Goal: Find specific page/section: Find specific page/section

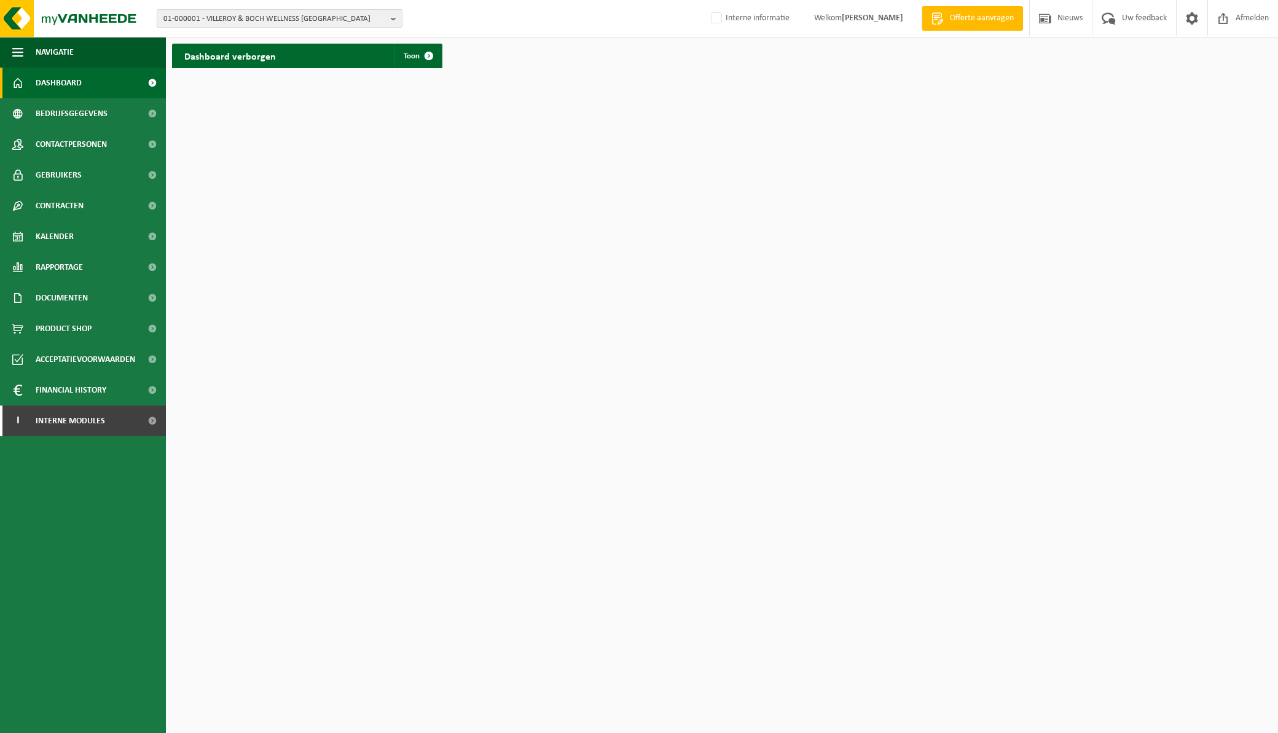
click at [396, 17] on b "button" at bounding box center [396, 18] width 11 height 17
click at [279, 37] on input "text" at bounding box center [280, 38] width 240 height 15
paste input "10-905986"
type input "10-905986"
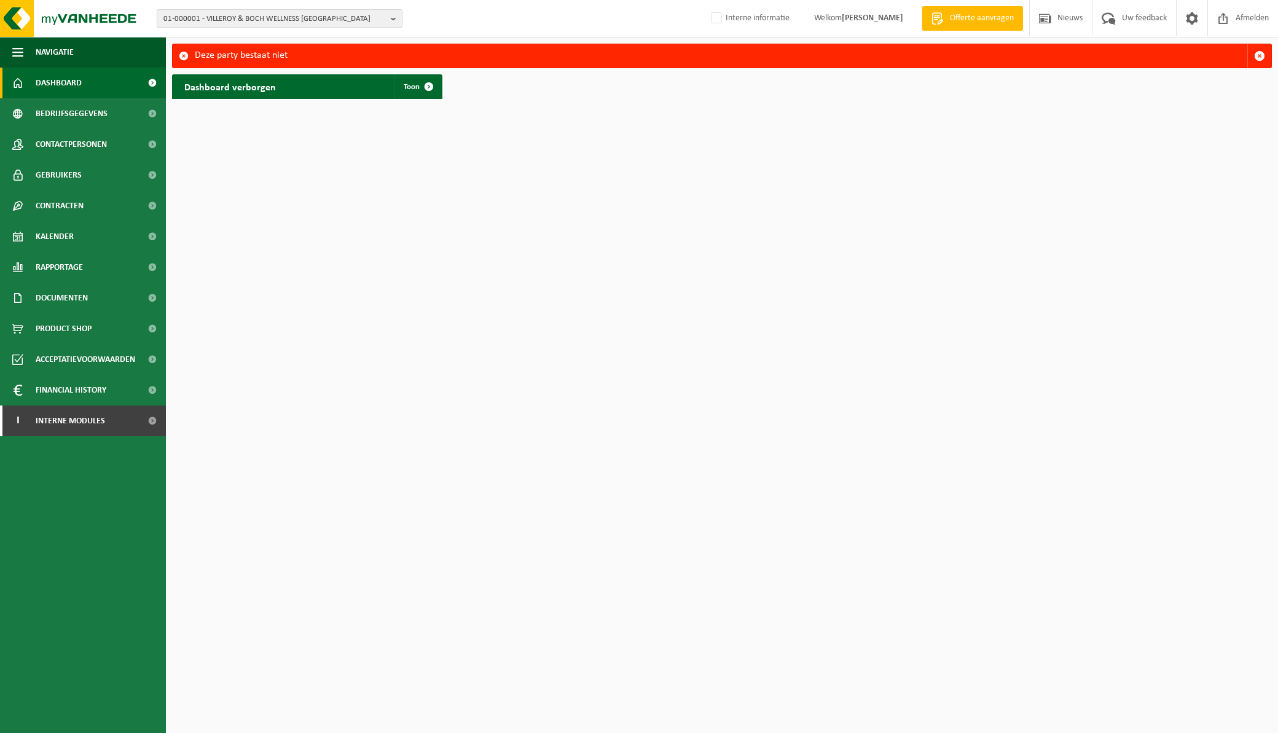
click at [394, 18] on b "button" at bounding box center [396, 18] width 11 height 17
click at [325, 39] on input "text" at bounding box center [280, 38] width 240 height 15
paste input "01-100667"
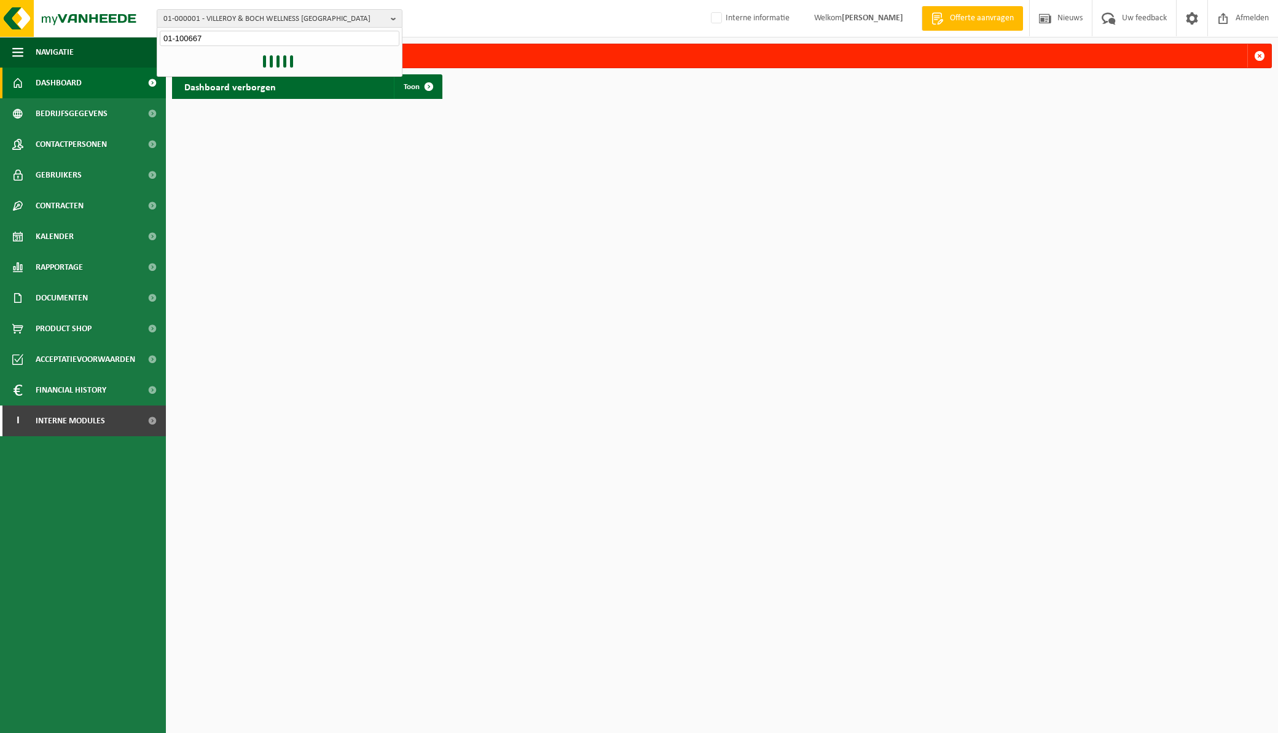
type input "01-100667"
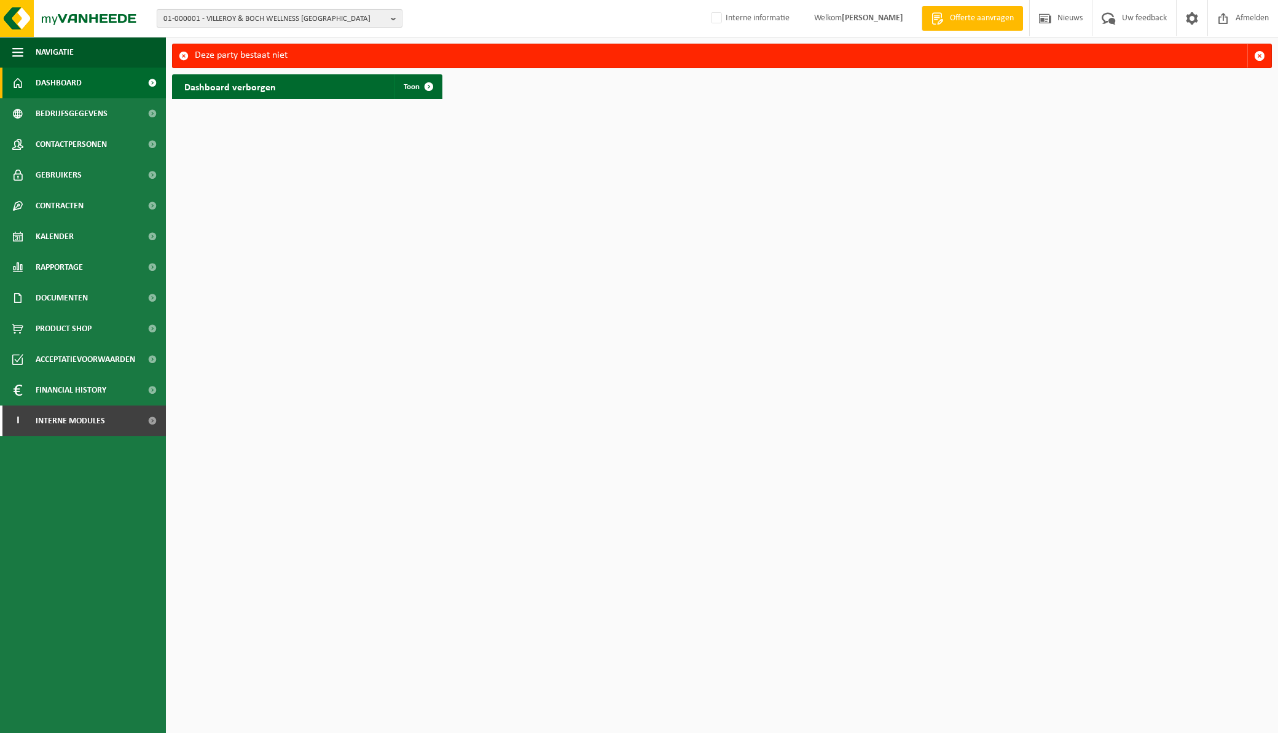
click at [396, 15] on b "button" at bounding box center [396, 18] width 11 height 17
click at [309, 41] on input "text" at bounding box center [280, 38] width 240 height 15
paste input "01-093887"
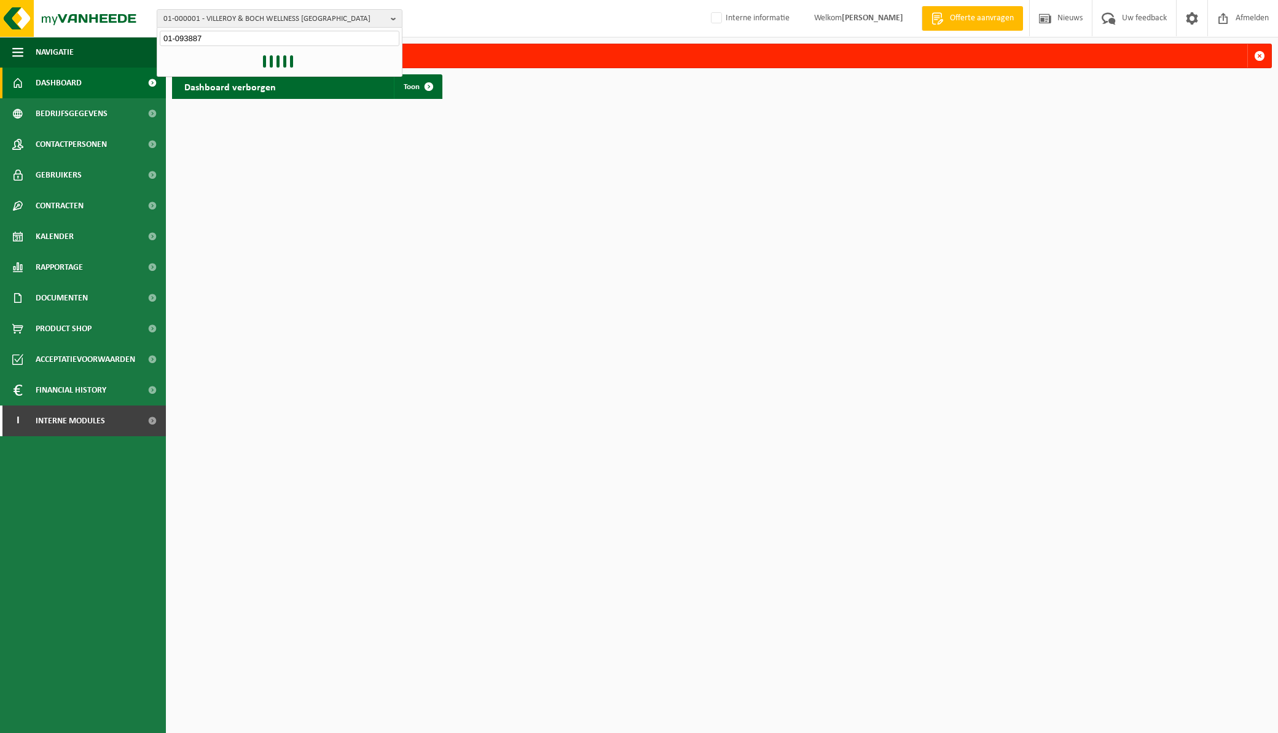
type input "01-093887"
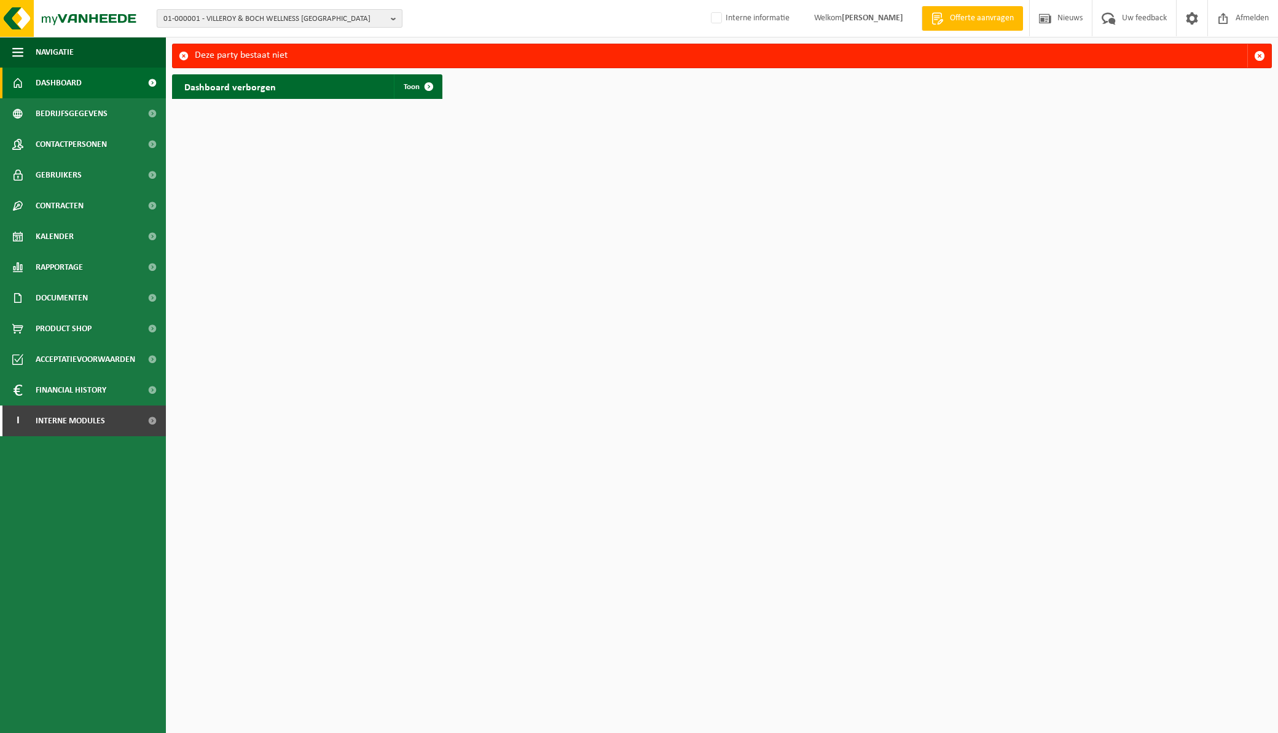
click at [390, 16] on button "01-000001 - VILLEROY & BOCH WELLNESS [GEOGRAPHIC_DATA]" at bounding box center [280, 18] width 246 height 18
click at [354, 34] on input "text" at bounding box center [280, 38] width 240 height 15
paste input "10-791114"
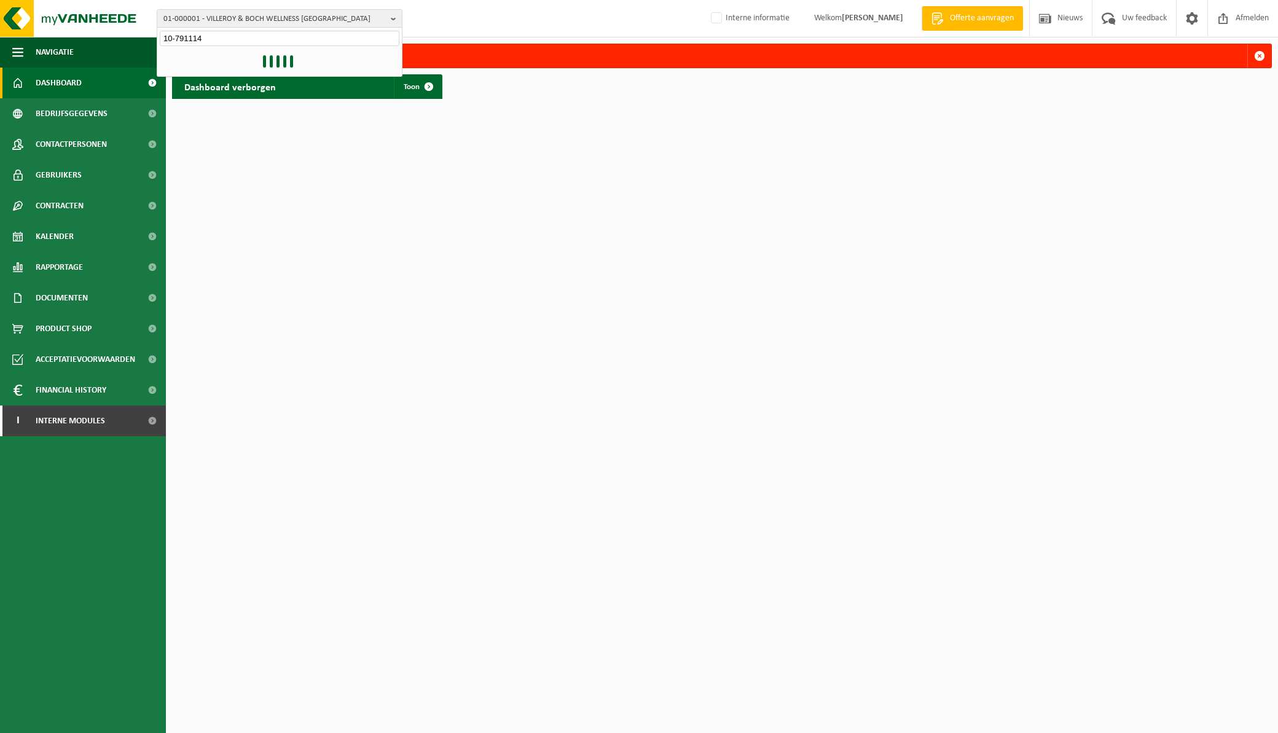
type input "10-791114"
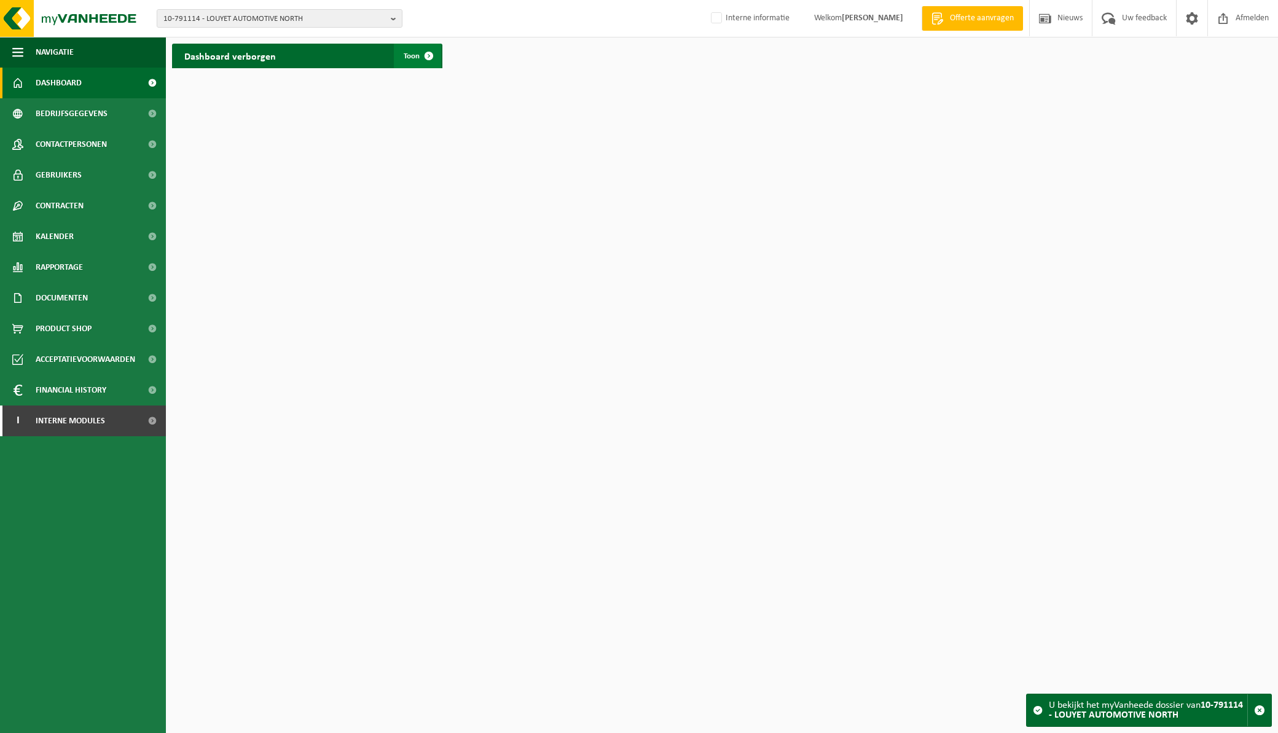
click at [420, 55] on span at bounding box center [429, 56] width 25 height 25
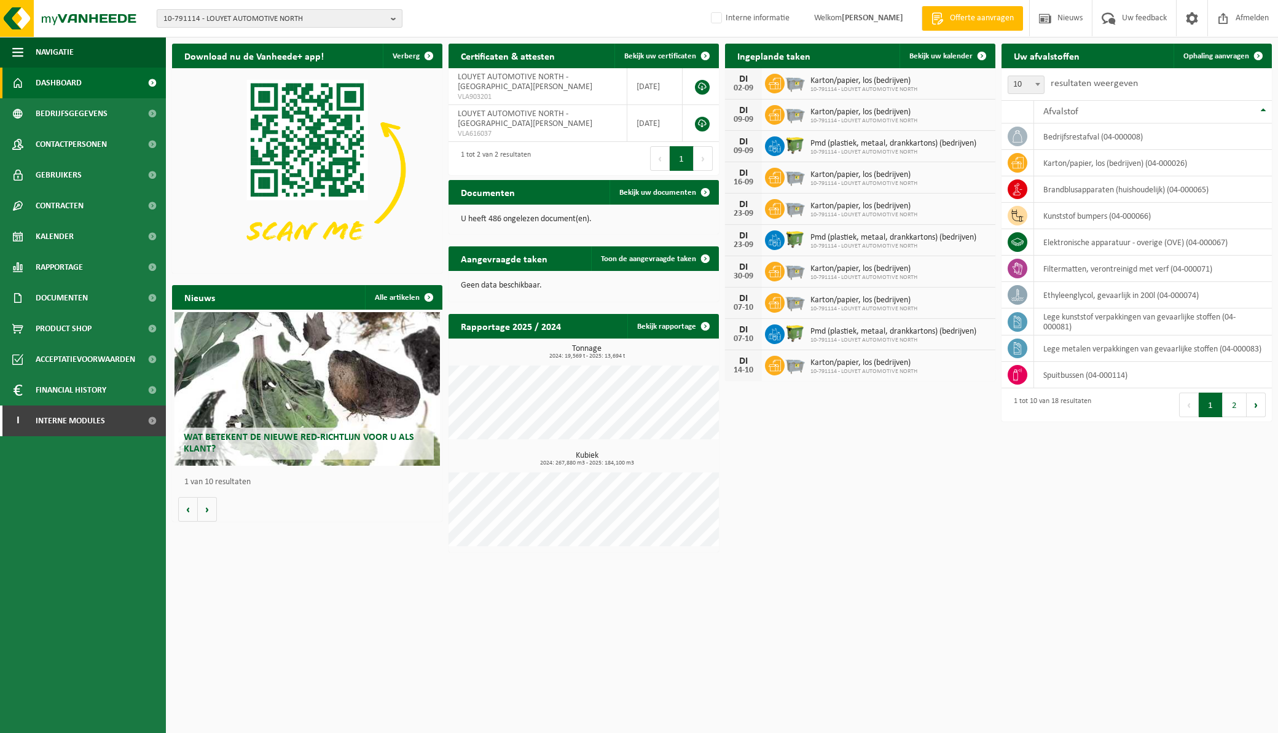
click at [390, 14] on button "10-791114 - LOUYET AUTOMOTIVE NORTH" at bounding box center [280, 18] width 246 height 18
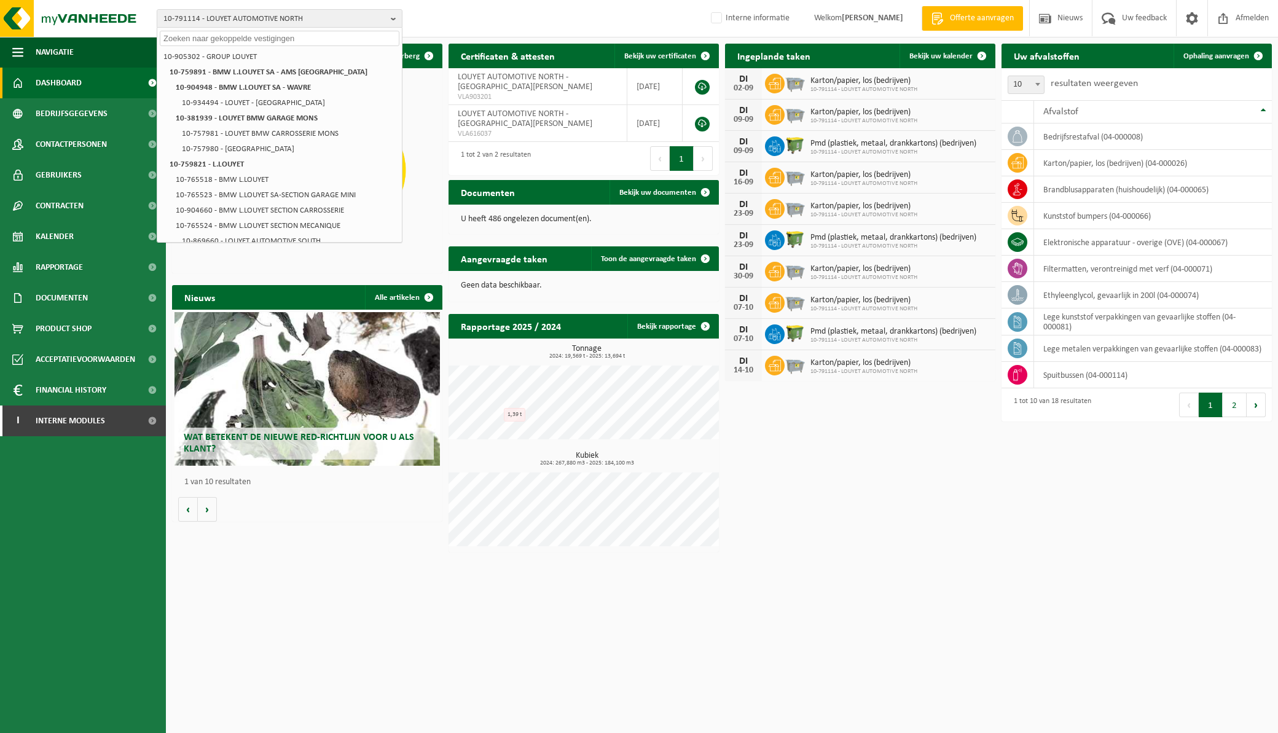
click at [334, 37] on input "text" at bounding box center [280, 38] width 240 height 15
paste input "10-978339"
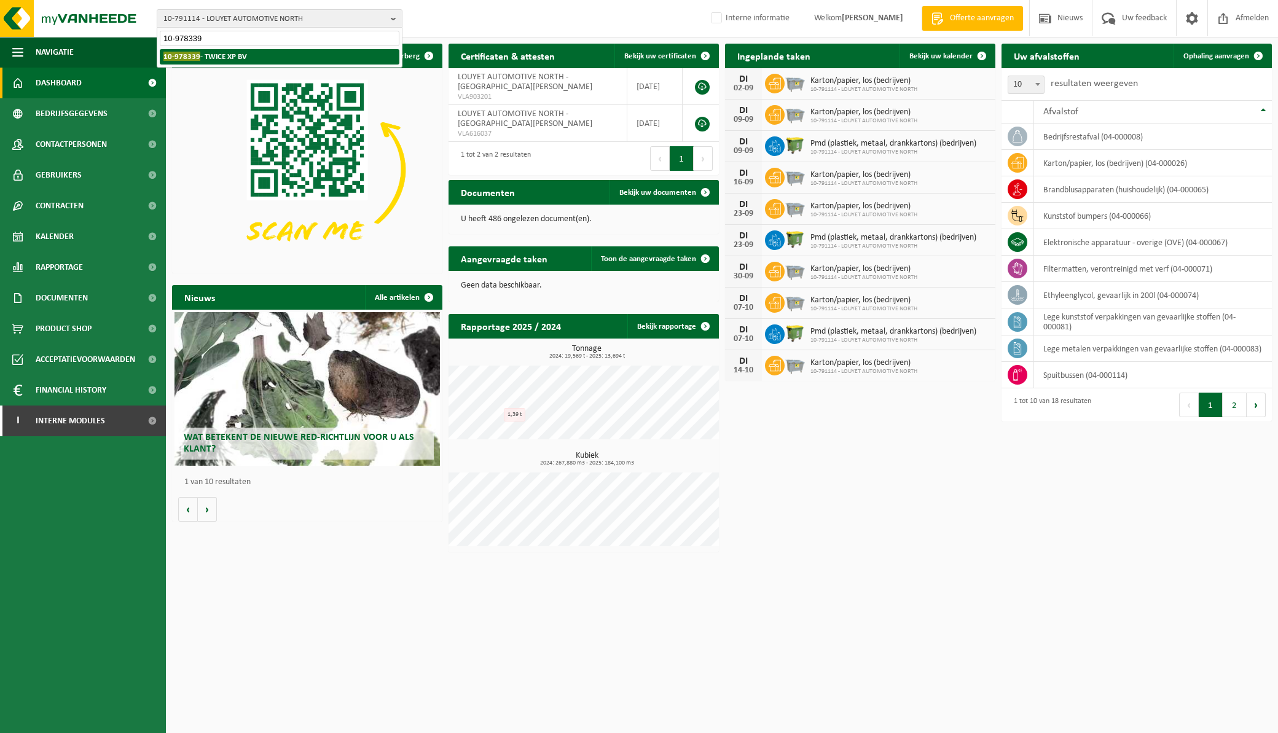
type input "10-978339"
click at [242, 57] on strong "10-978339 - TWICE XP BV" at bounding box center [205, 56] width 84 height 9
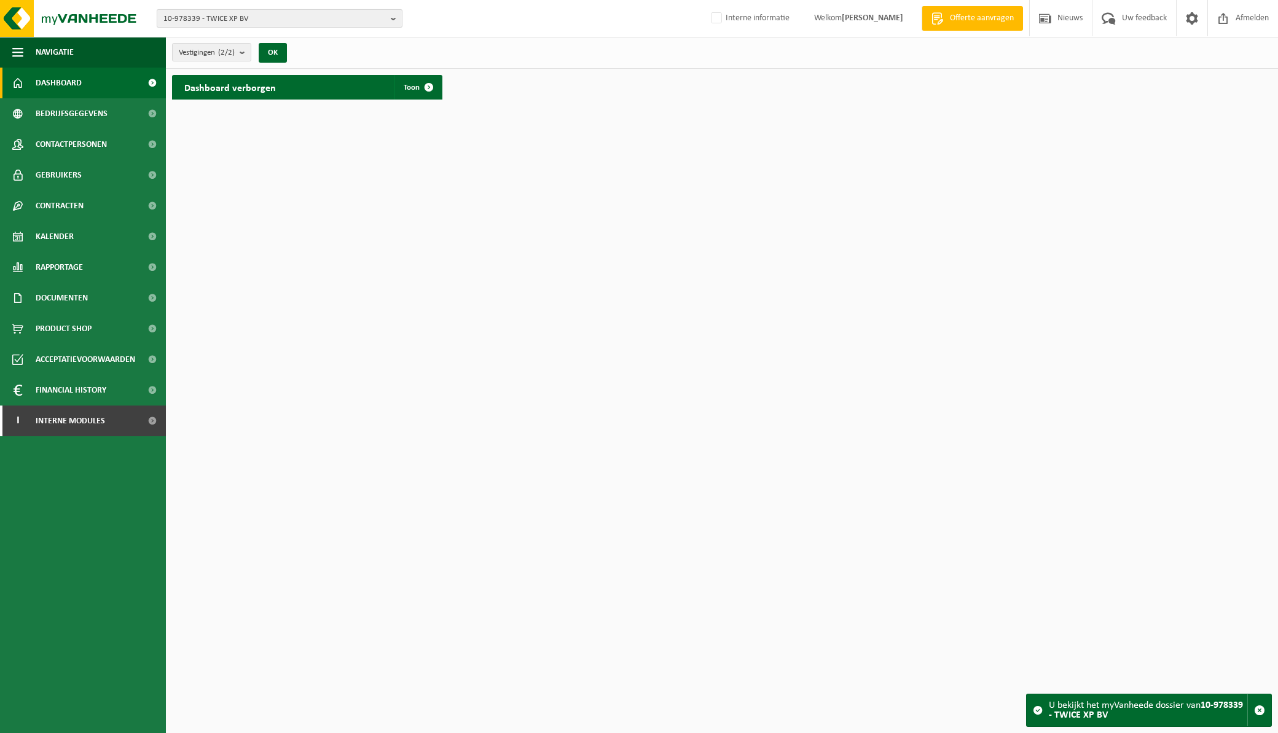
click at [395, 14] on b "button" at bounding box center [396, 18] width 11 height 17
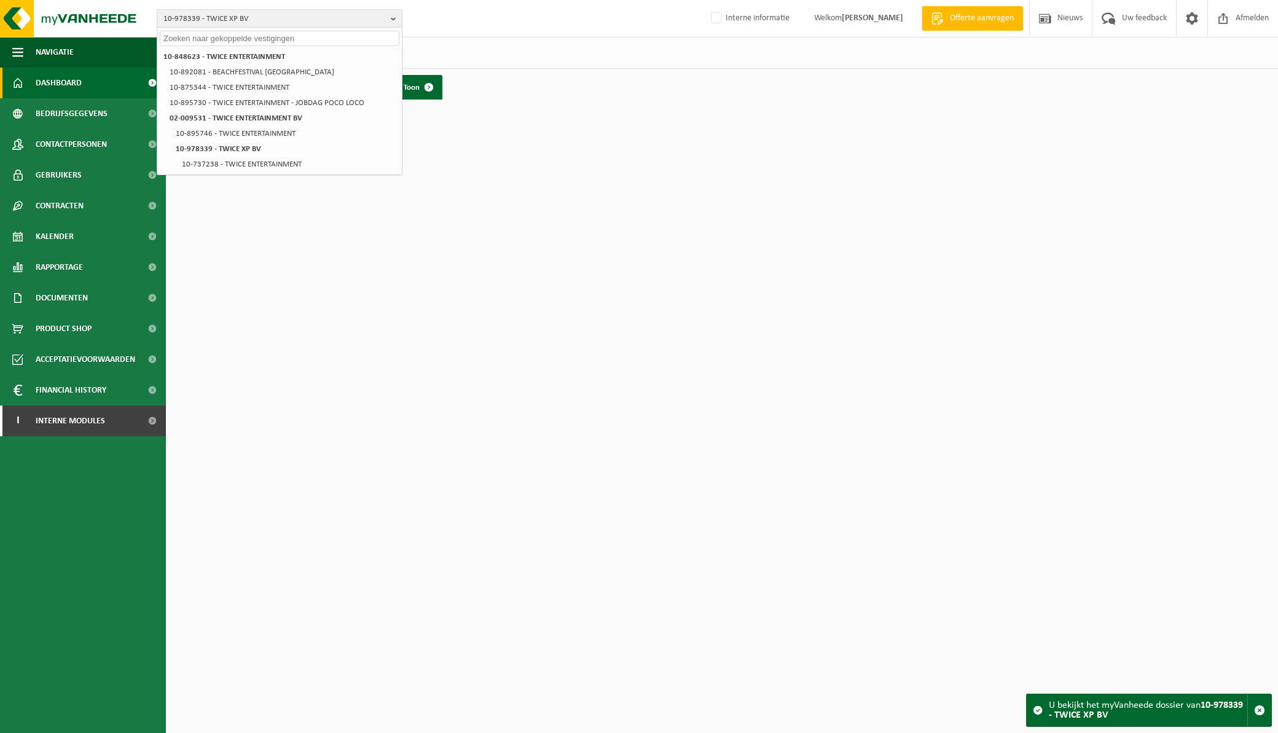
click at [282, 17] on span "10-978339 - TWICE XP BV" at bounding box center [274, 19] width 223 height 18
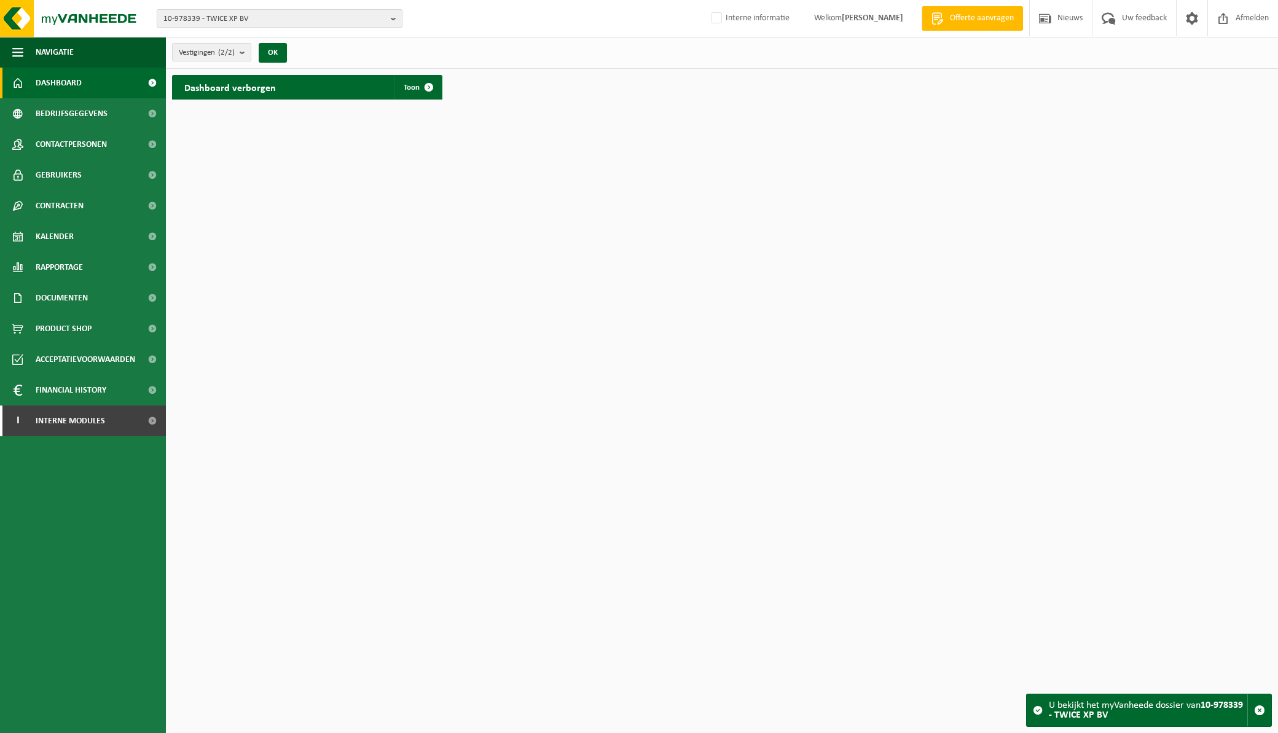
click at [394, 18] on b "button" at bounding box center [396, 18] width 11 height 17
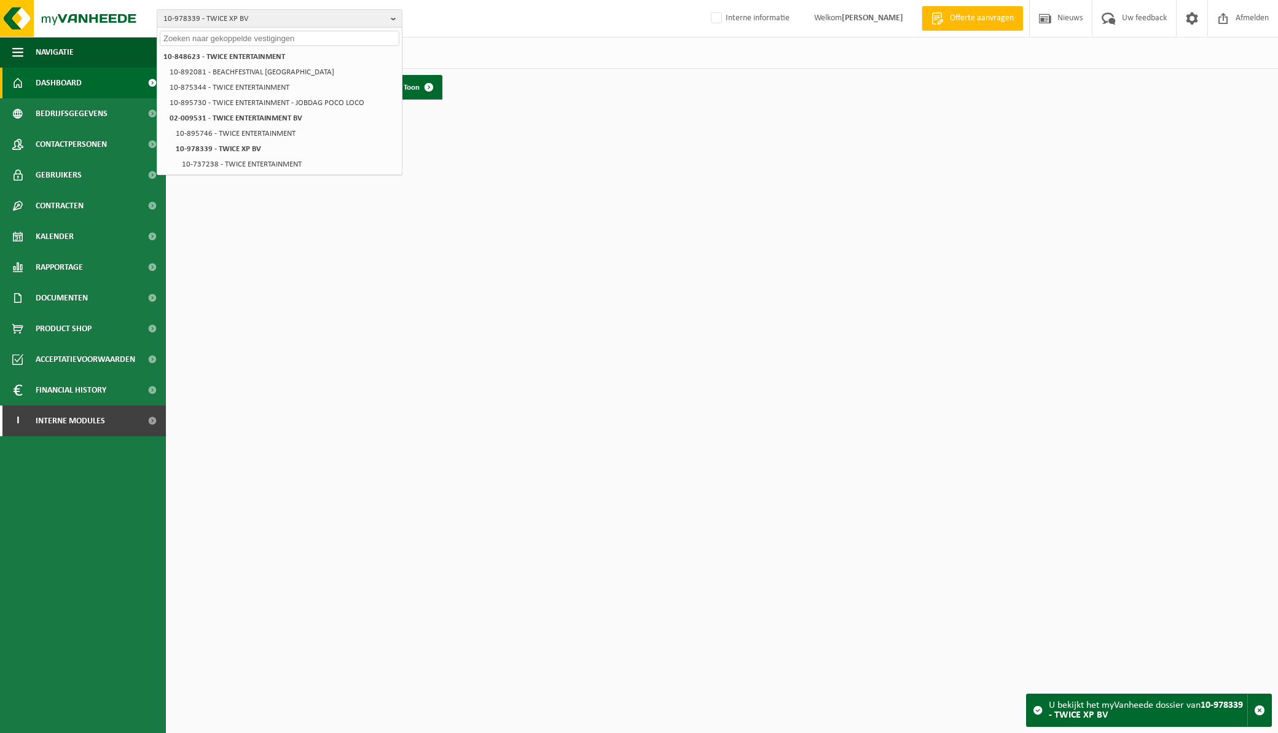
click at [235, 36] on input "text" at bounding box center [280, 38] width 240 height 15
paste input "10-911097"
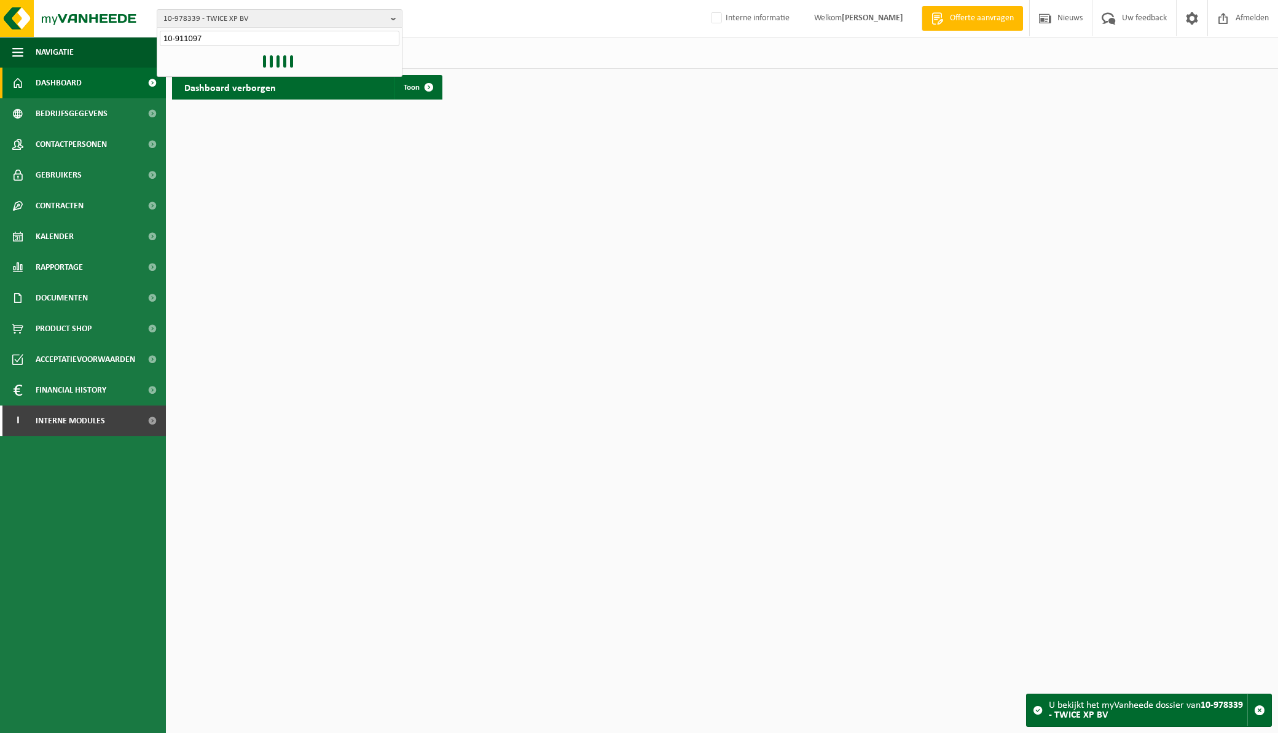
type input "10-911097"
click at [392, 18] on b "button" at bounding box center [396, 18] width 11 height 17
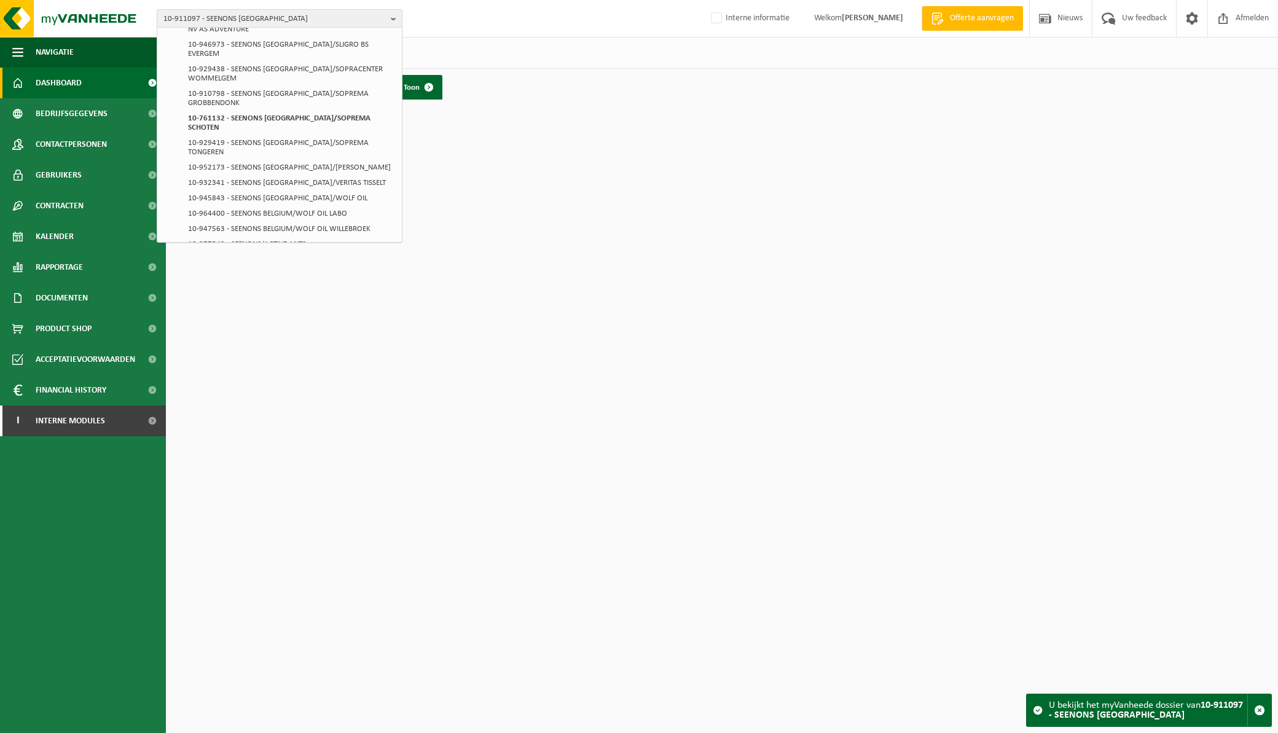
scroll to position [956, 0]
click at [868, 419] on html "10-911097 - SEENONS [GEOGRAPHIC_DATA] 01-087326 - RETAIL CONCEPTS NV - AS ADVEN…" at bounding box center [639, 366] width 1278 height 733
